Goal: Task Accomplishment & Management: Manage account settings

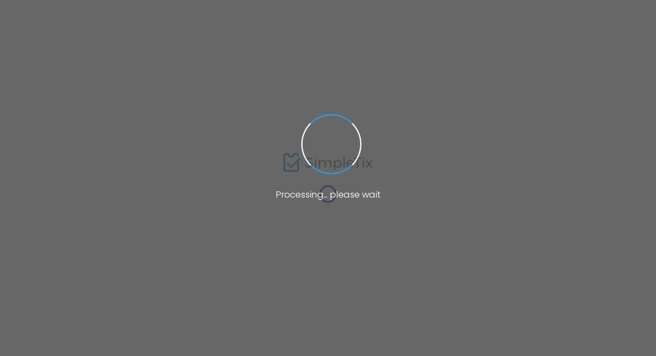
type input "[URL][DOMAIN_NAME]"
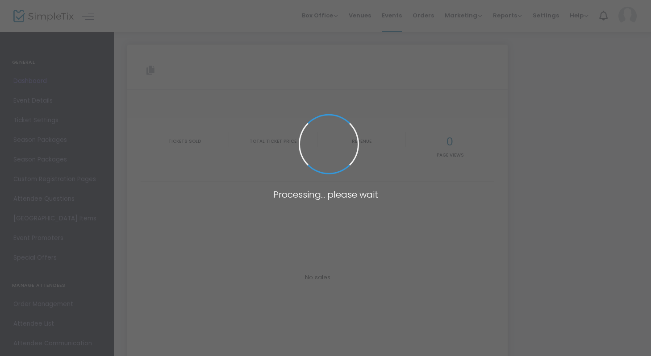
type input "[URL][DOMAIN_NAME]"
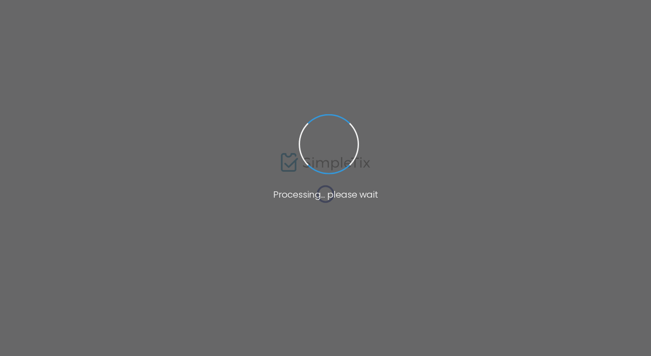
type input "[URL][DOMAIN_NAME]"
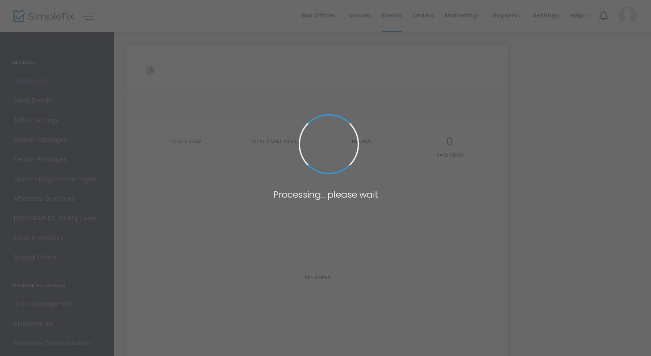
type input "[URL][DOMAIN_NAME]"
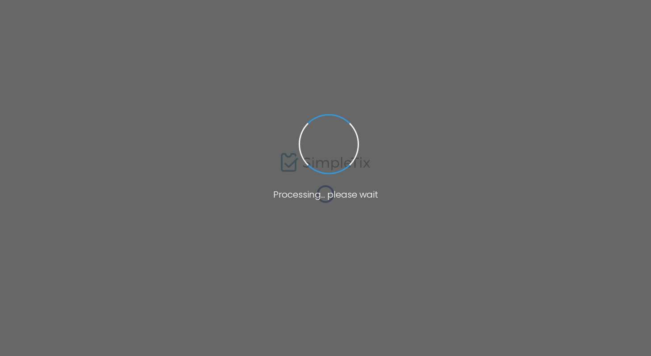
type input "[URL][DOMAIN_NAME]"
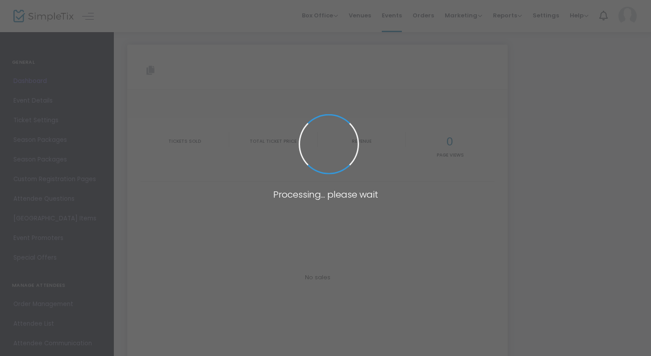
type input "[URL][DOMAIN_NAME]"
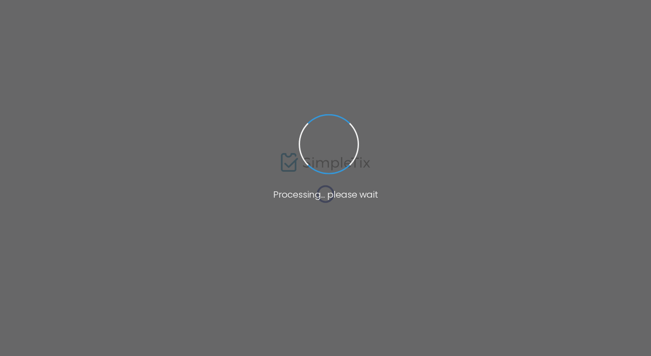
type input "[URL][DOMAIN_NAME]"
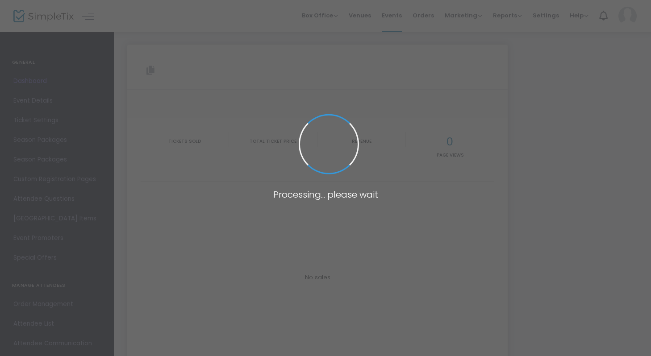
type input "[URL][DOMAIN_NAME]"
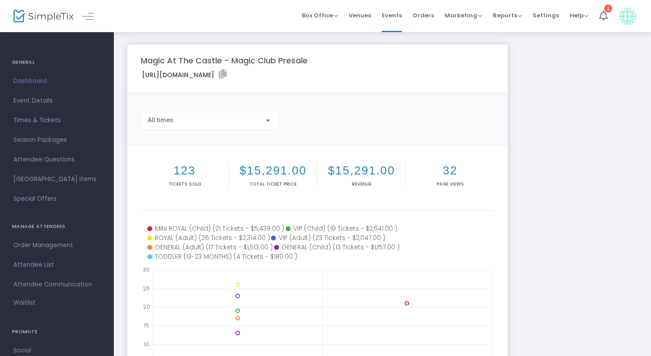
scroll to position [17, 0]
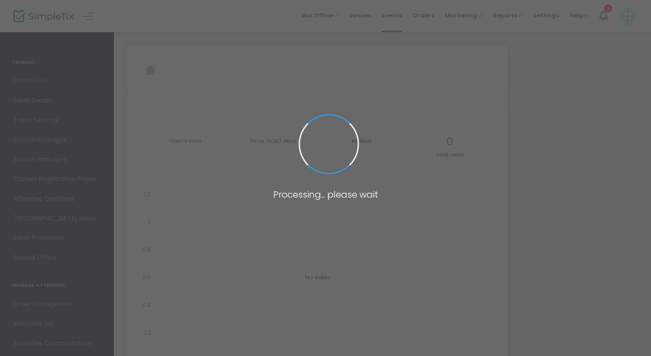
type input "[URL][DOMAIN_NAME]"
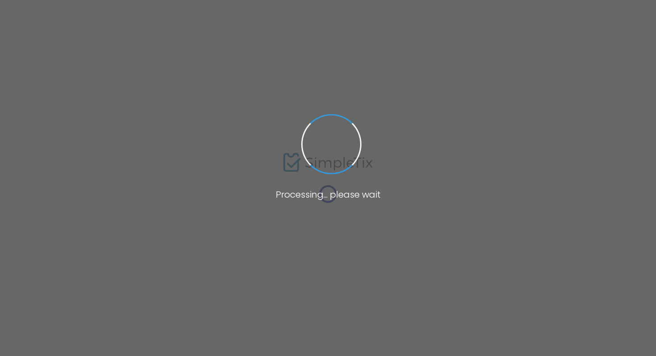
type input "[URL][DOMAIN_NAME]"
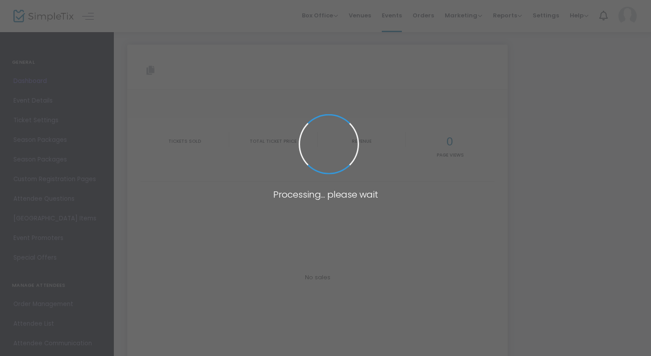
type input "[URL][DOMAIN_NAME]"
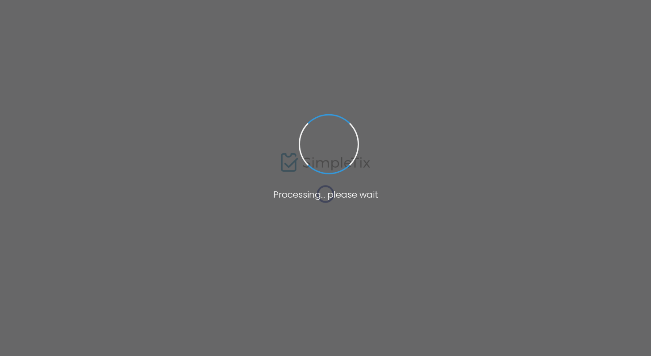
type input "[URL][DOMAIN_NAME]"
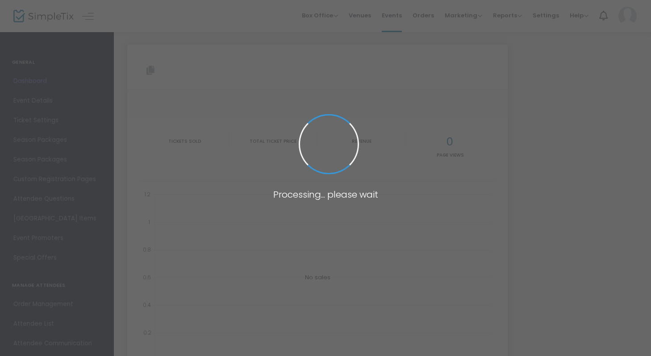
type input "[URL][DOMAIN_NAME]"
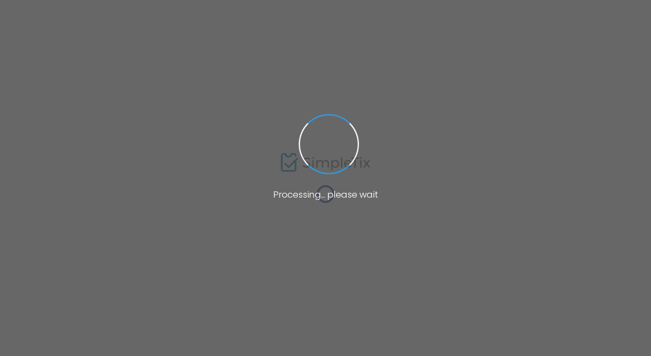
type input "[URL][DOMAIN_NAME]"
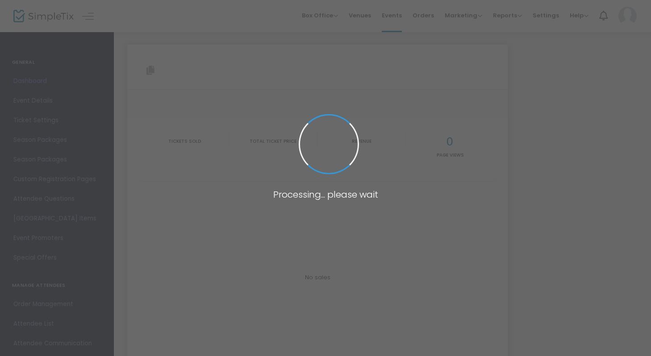
type input "[URL][DOMAIN_NAME]"
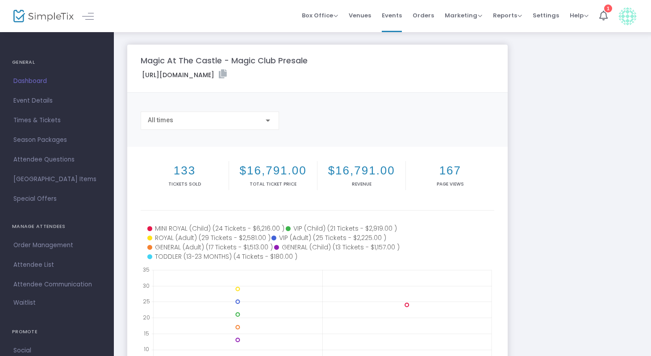
click at [326, 129] on div "All times" at bounding box center [317, 124] width 362 height 25
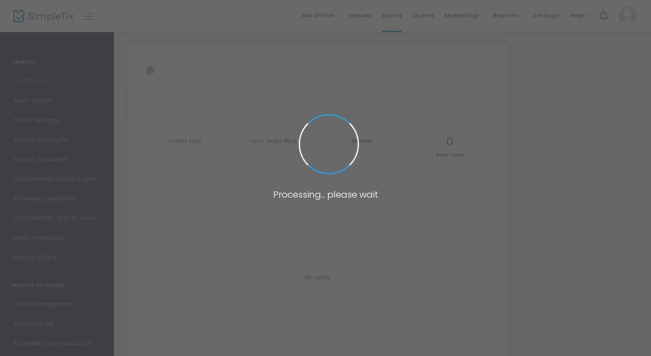
type input "[URL][DOMAIN_NAME]"
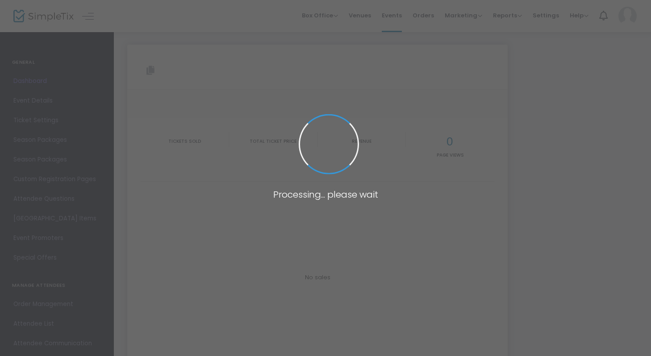
type input "[URL][DOMAIN_NAME]"
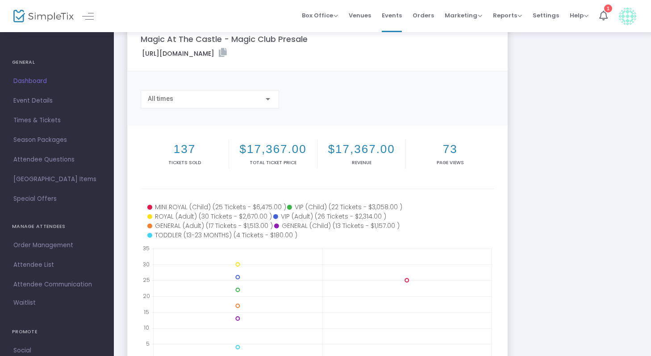
scroll to position [25, 0]
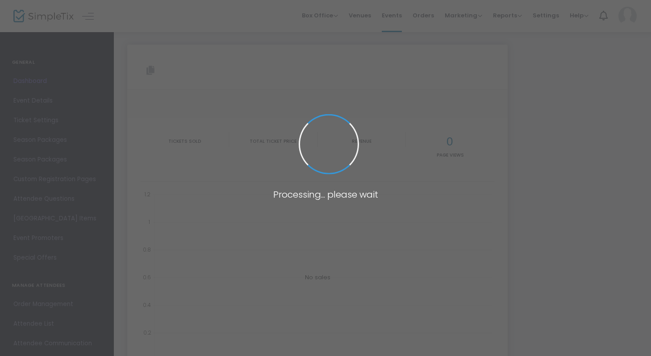
type input "[URL][DOMAIN_NAME]"
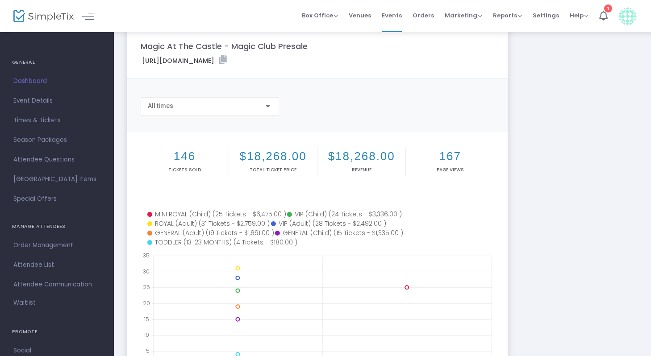
scroll to position [21, 0]
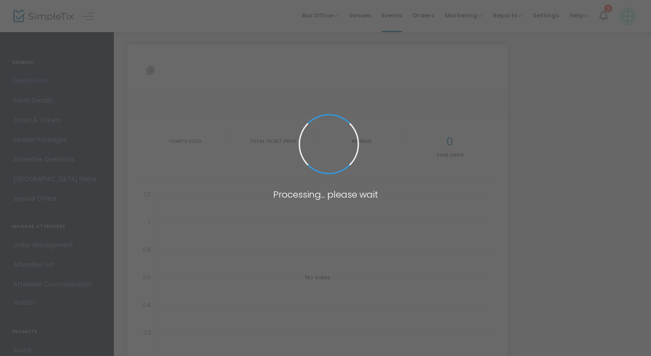
type input "[URL][DOMAIN_NAME]"
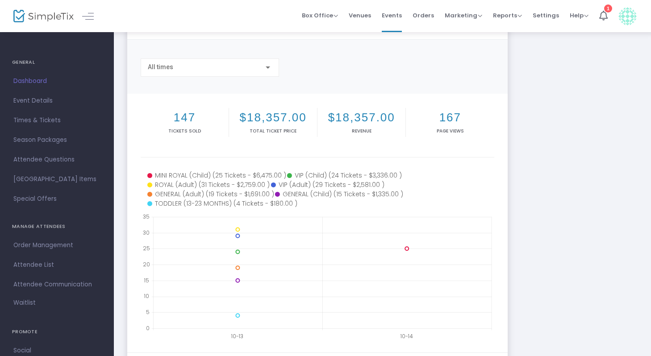
scroll to position [54, 0]
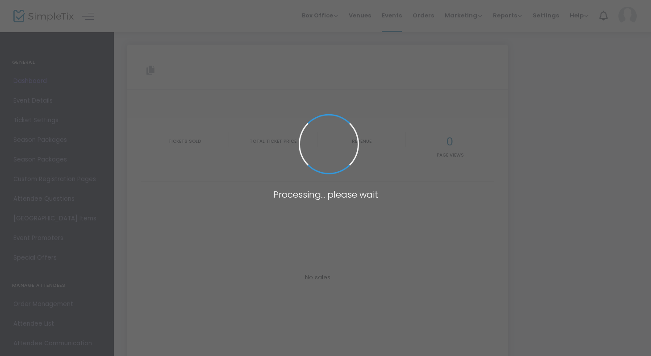
type input "[URL][DOMAIN_NAME]"
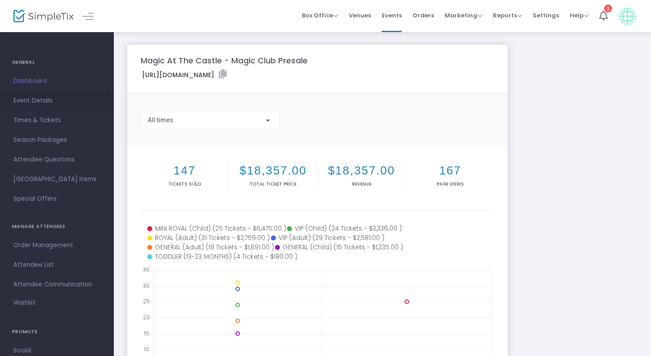
click at [37, 100] on span "Event Details" at bounding box center [56, 101] width 87 height 12
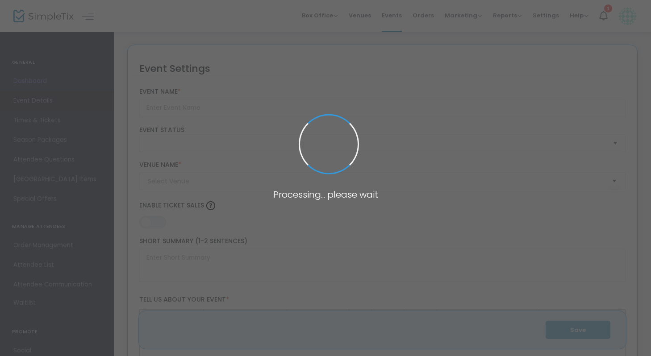
type input "Magic At The Castle - Magic Club Presale"
type textarea "Experience the magic of the Holidays on Sunday, November 30th at our event Magi…"
type input "13.0000 %"
type input "Buy Tickets"
type input "Chateau Le Jardin"
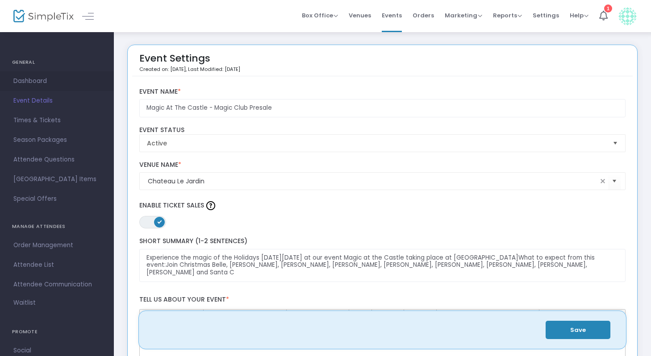
click at [36, 80] on span "Dashboard" at bounding box center [56, 81] width 87 height 12
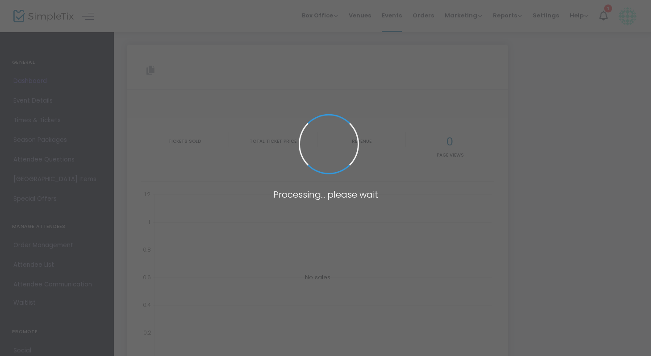
type input "[URL][DOMAIN_NAME]"
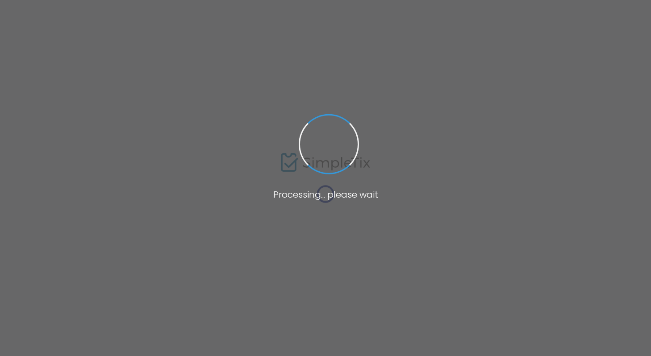
type input "[URL][DOMAIN_NAME]"
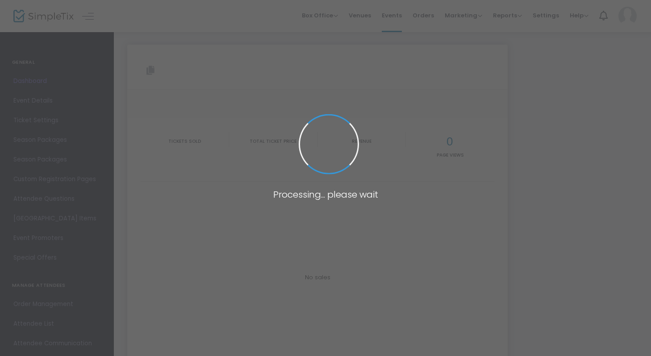
type input "[URL][DOMAIN_NAME]"
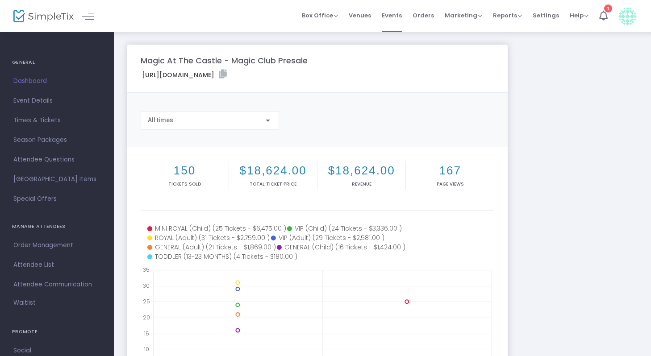
click at [267, 124] on div at bounding box center [268, 120] width 8 height 7
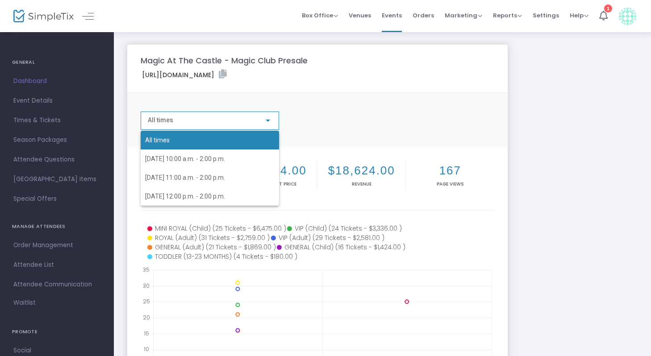
click at [319, 113] on div at bounding box center [325, 178] width 651 height 356
